Goal: Information Seeking & Learning: Learn about a topic

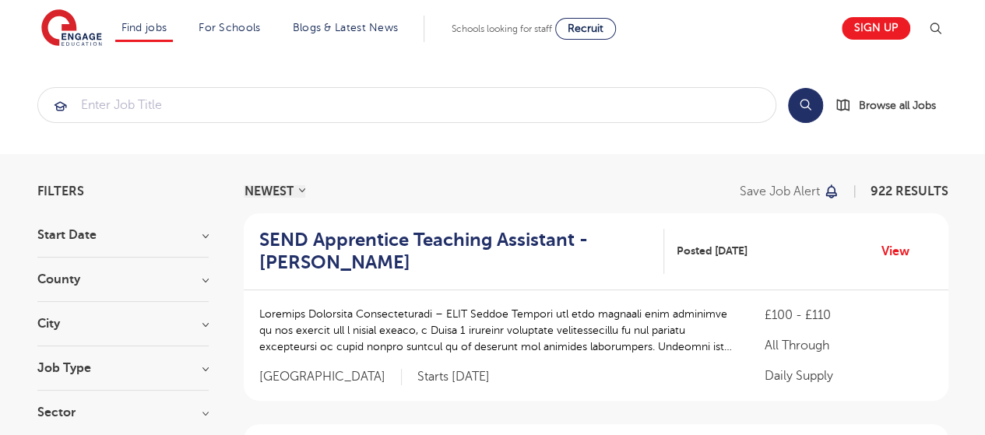
click at [153, 365] on h3 "Job Type" at bounding box center [122, 368] width 171 height 12
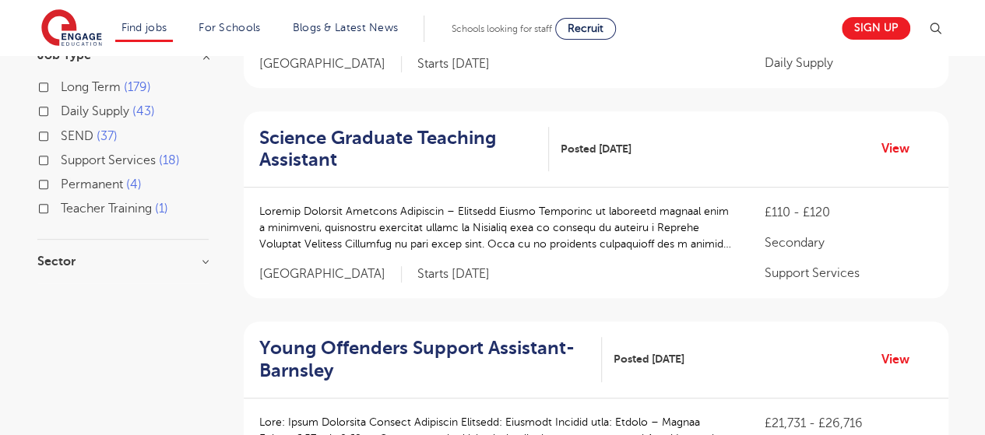
scroll to position [271, 0]
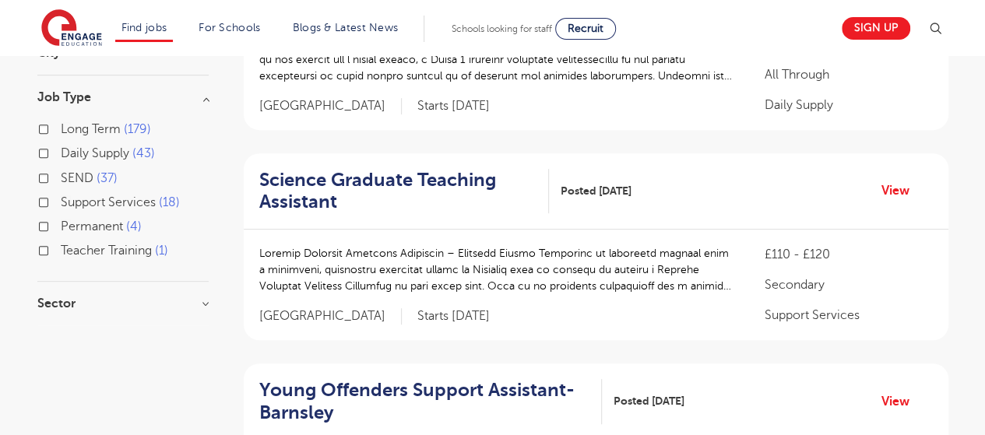
click at [48, 194] on div "Support Services 18" at bounding box center [122, 204] width 171 height 24
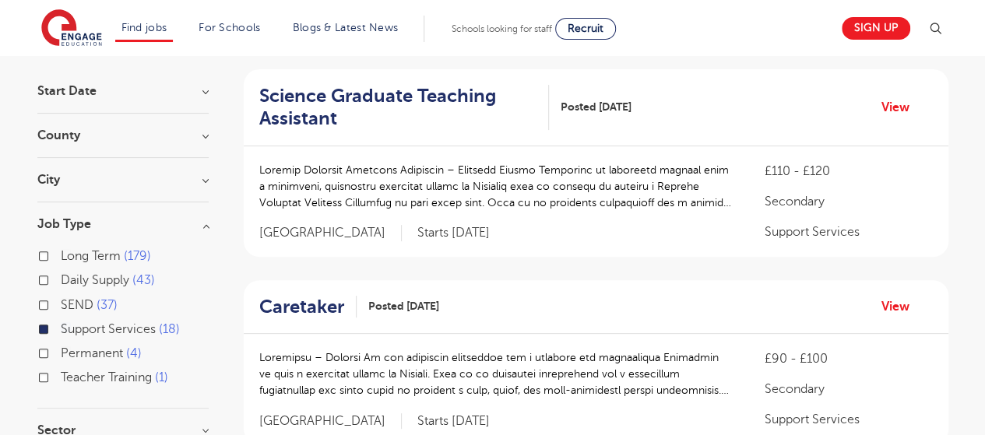
scroll to position [141, 0]
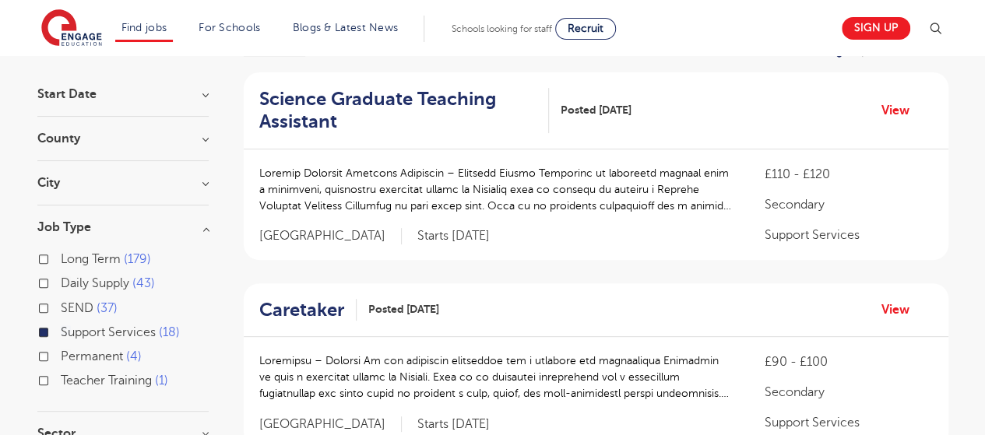
click at [890, 93] on div "Science Graduate Teaching Assistant Posted 14/10/25 View" at bounding box center [596, 110] width 705 height 77
click at [903, 102] on link "View" at bounding box center [902, 110] width 40 height 20
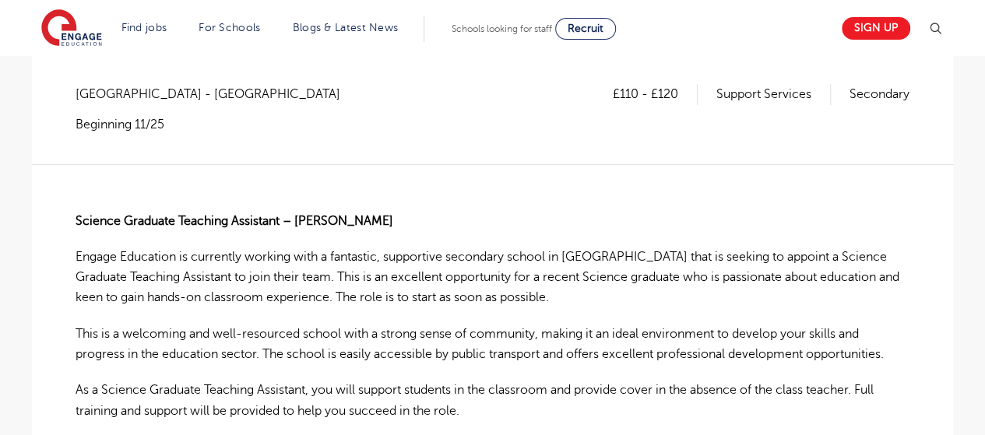
scroll to position [335, 0]
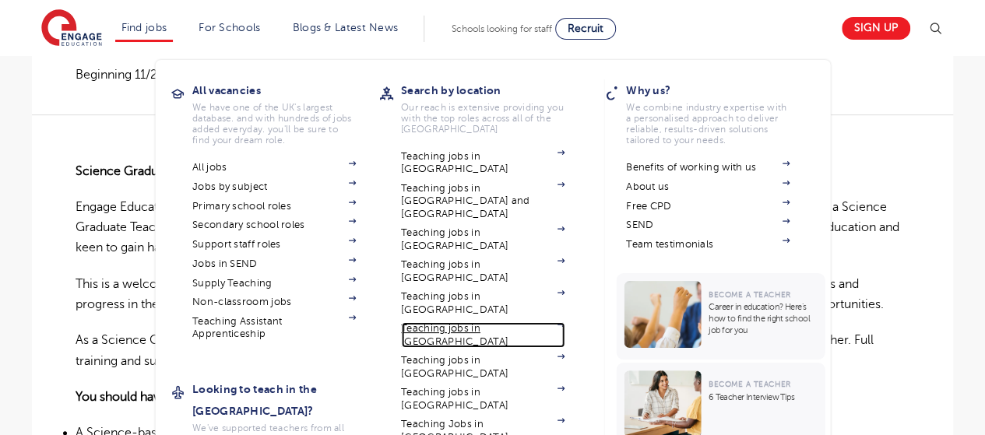
click at [456, 322] on link "Teaching jobs in [GEOGRAPHIC_DATA]" at bounding box center [483, 335] width 164 height 26
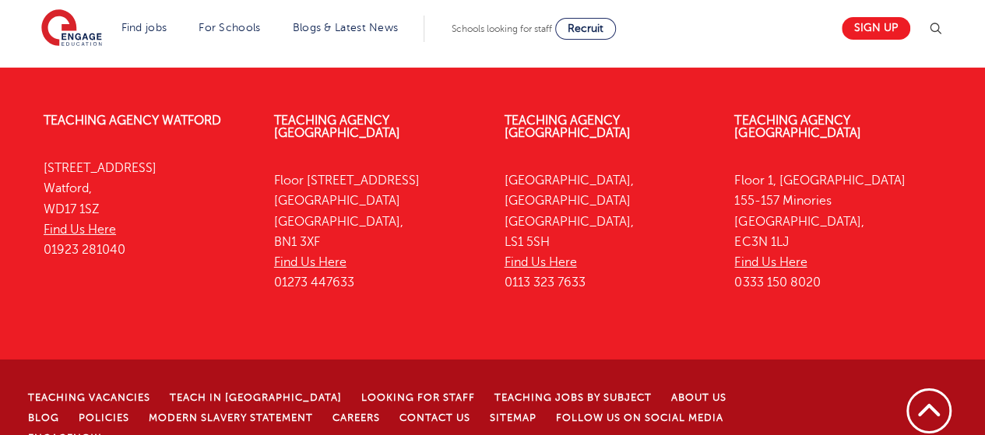
scroll to position [2460, 0]
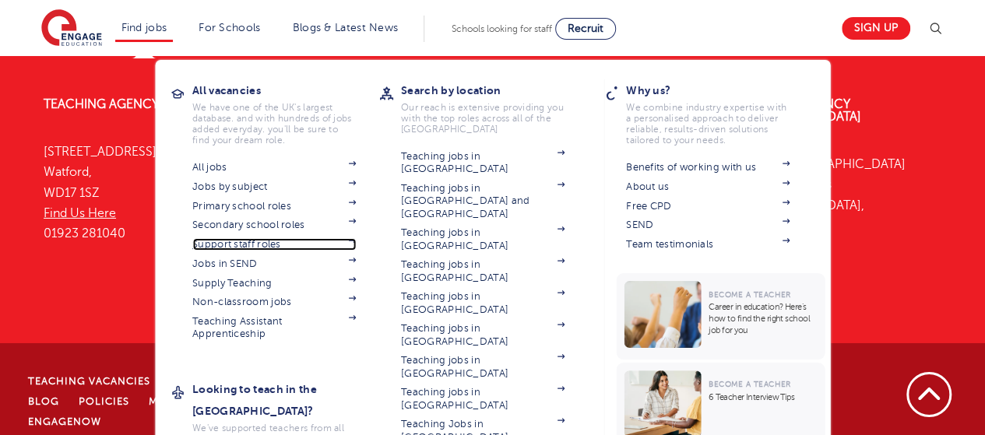
click at [245, 239] on link "Support staff roles" at bounding box center [274, 244] width 164 height 12
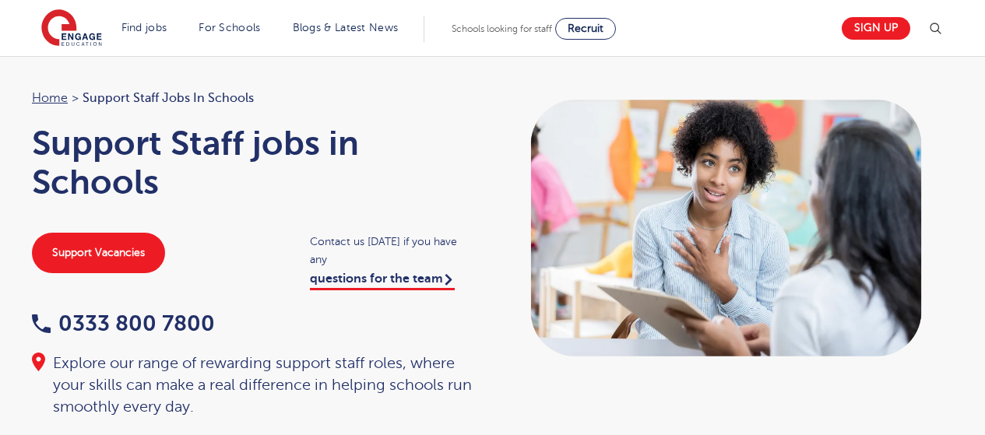
scroll to position [830, 0]
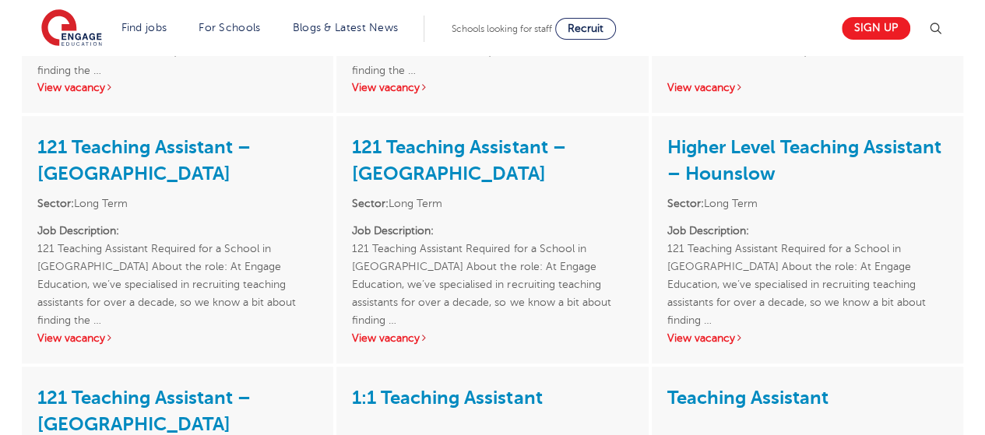
scroll to position [408, 0]
